Goal: Transaction & Acquisition: Purchase product/service

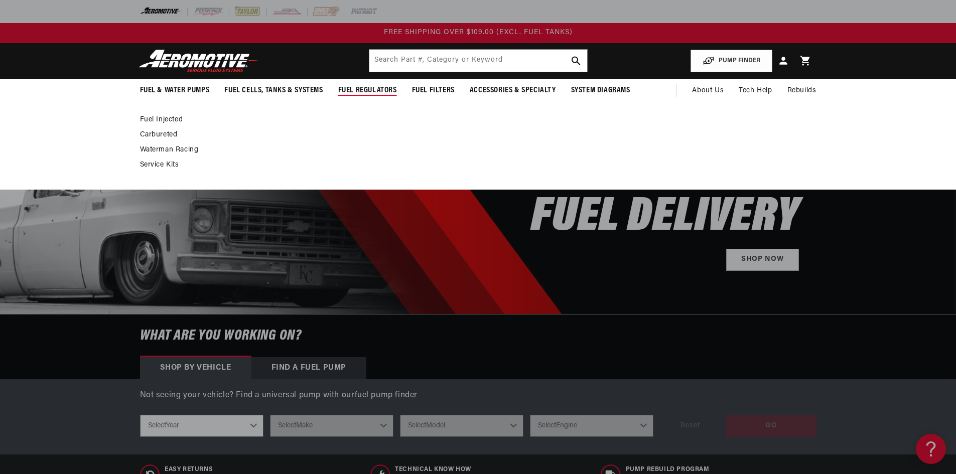
click at [158, 117] on link "Fuel Injected" at bounding box center [473, 119] width 667 height 9
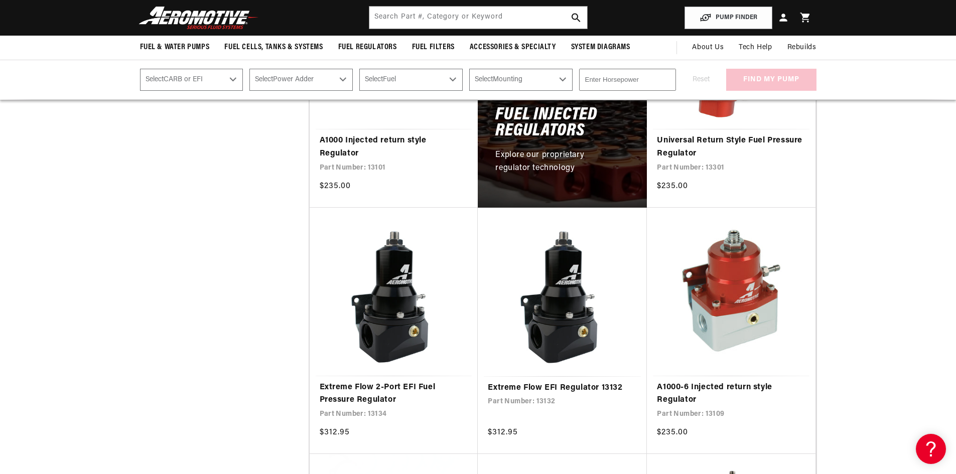
scroll to position [251, 0]
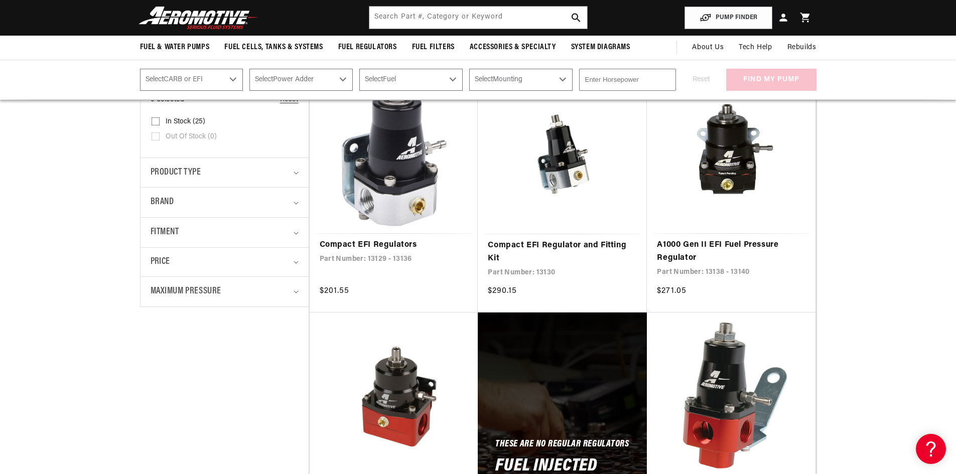
click at [410, 3] on header "Fuel & Water Pumps Back In-Tank In-Line Fuel Pumps" at bounding box center [478, 18] width 727 height 36
click at [401, 18] on input "text" at bounding box center [478, 18] width 218 height 22
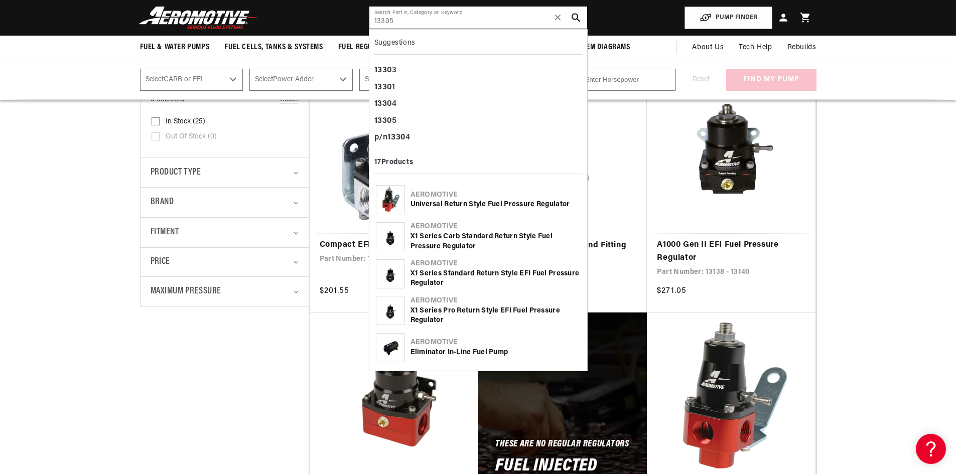
type input "13305"
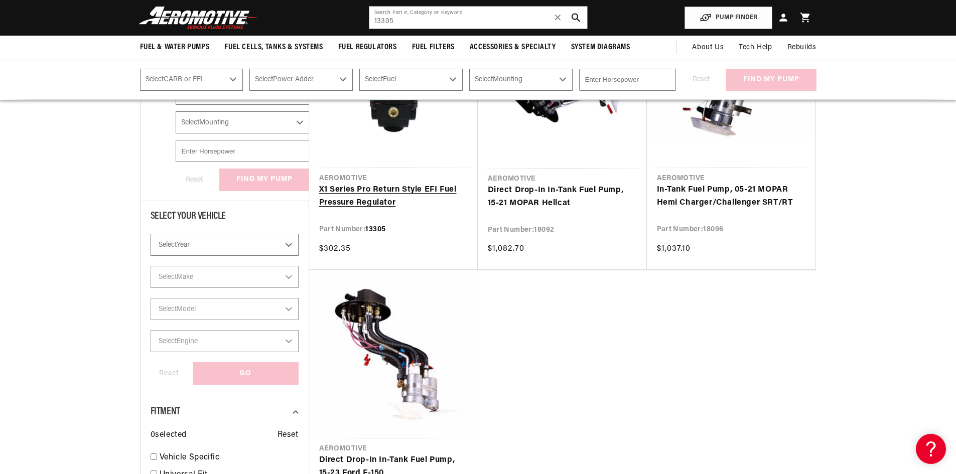
scroll to position [201, 0]
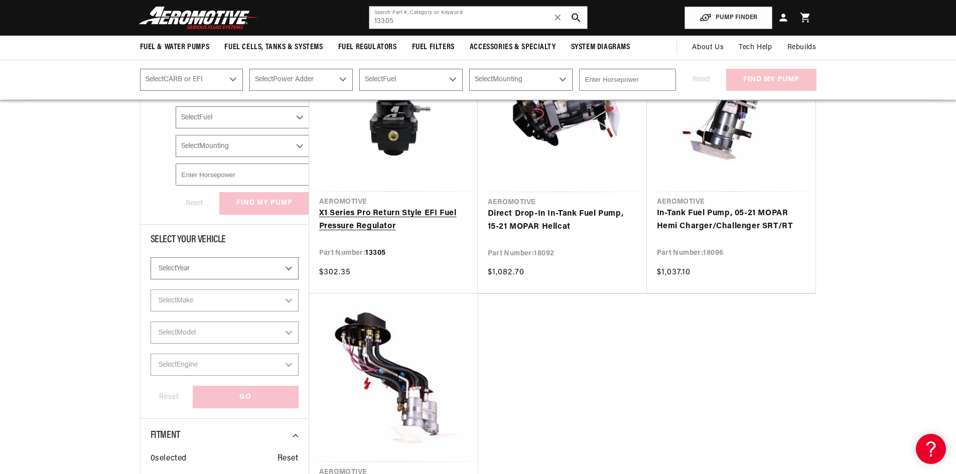
click at [364, 213] on link "X1 Series Pro Return Style EFI Fuel Pressure Regulator" at bounding box center [393, 220] width 149 height 26
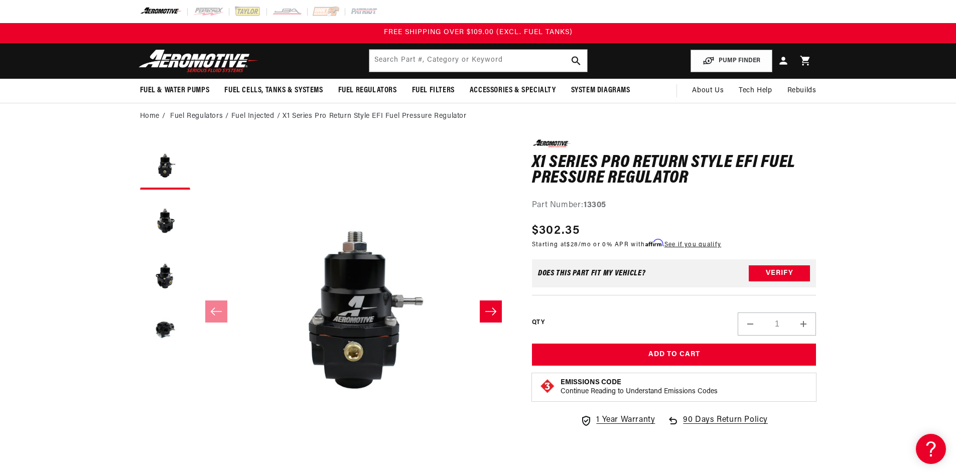
click at [169, 218] on button "Load image 2 in gallery view" at bounding box center [165, 220] width 50 height 50
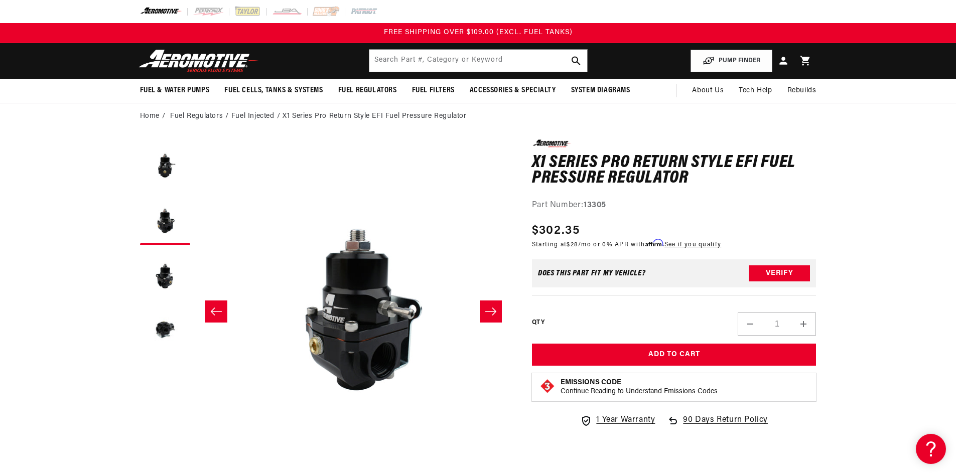
scroll to position [0, 317]
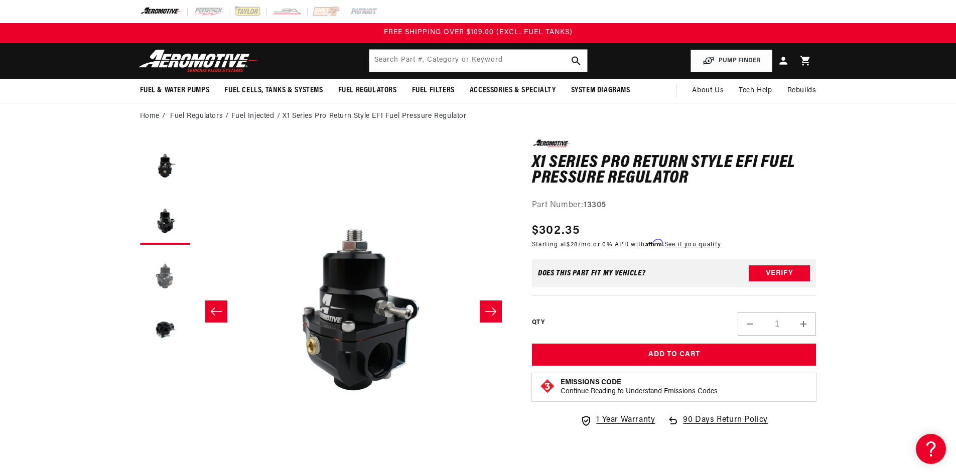
click at [158, 275] on button "Load image 3 in gallery view" at bounding box center [165, 275] width 50 height 50
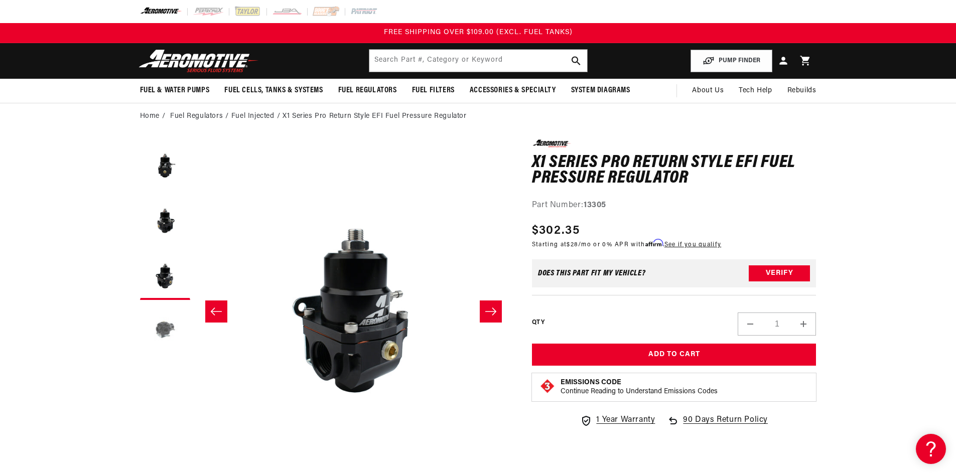
click at [165, 323] on button "Load image 4 in gallery view" at bounding box center [165, 330] width 50 height 50
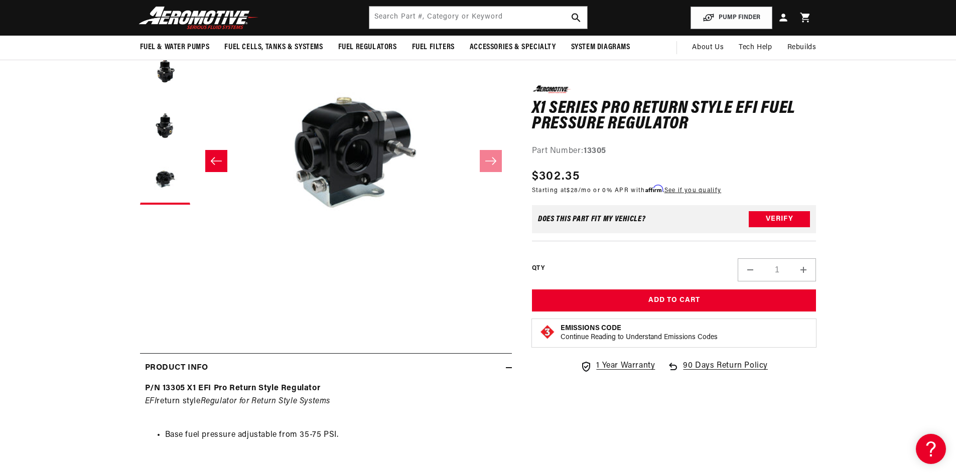
scroll to position [0, 951]
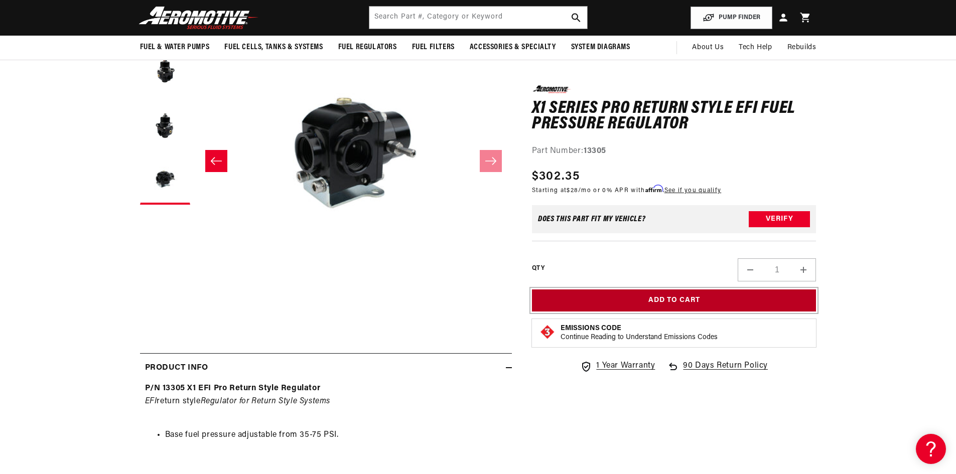
click at [703, 297] on button "Add to Cart" at bounding box center [674, 301] width 285 height 23
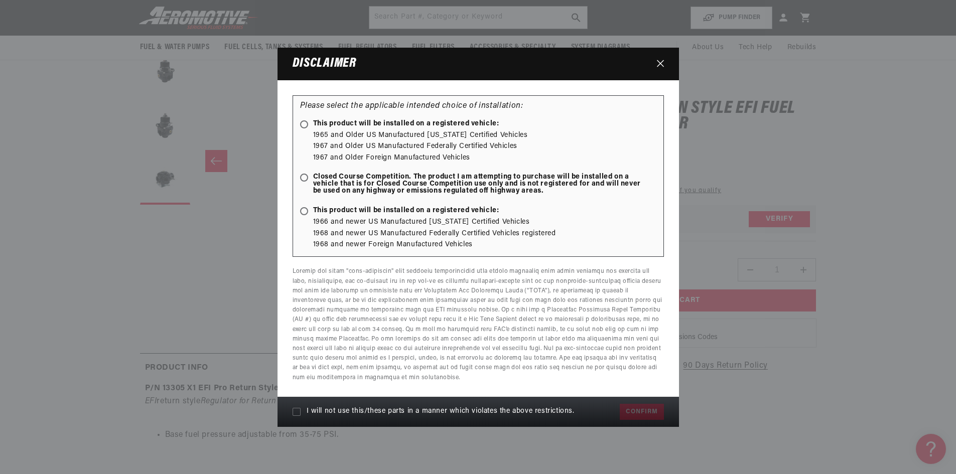
click at [305, 178] on ellipse at bounding box center [304, 178] width 5 height 5
click at [305, 178] on input "Closed Course Competition. The product I am attempting to purchase will be inst…" at bounding box center [306, 178] width 7 height 7
radio input "true"
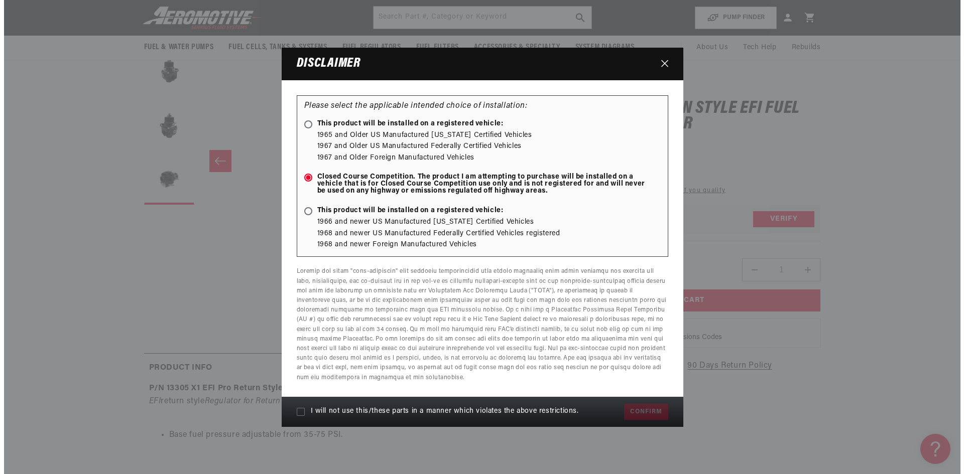
scroll to position [1, 0]
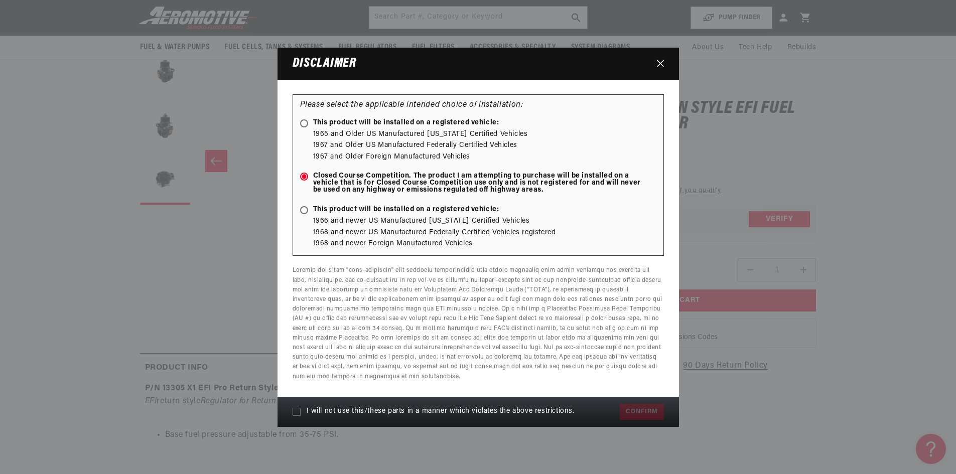
click at [294, 413] on icon at bounding box center [297, 412] width 8 height 8
click at [294, 413] on input "I will not use this/these parts in a manner which violates the above restrictio…" at bounding box center [297, 412] width 8 height 8
checkbox input "true"
click at [644, 408] on button "Confirm" at bounding box center [642, 412] width 44 height 16
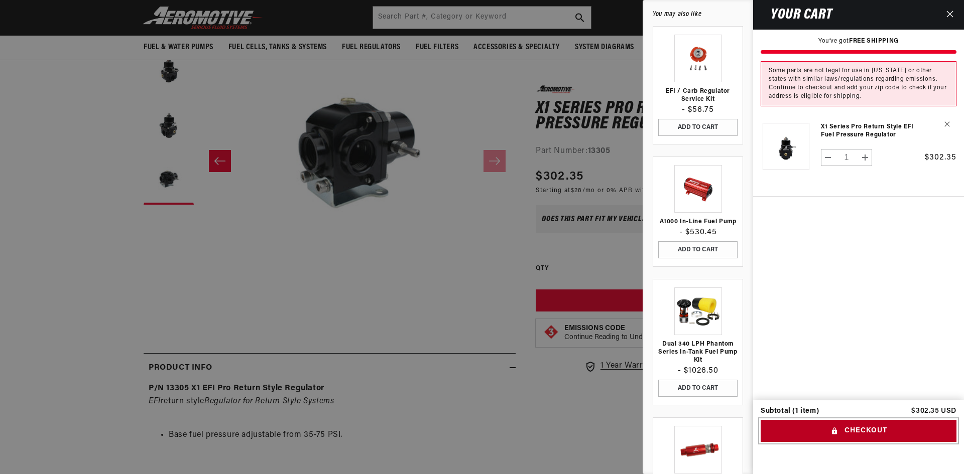
click at [846, 425] on button "Checkout" at bounding box center [858, 431] width 196 height 23
